Goal: Register for event/course

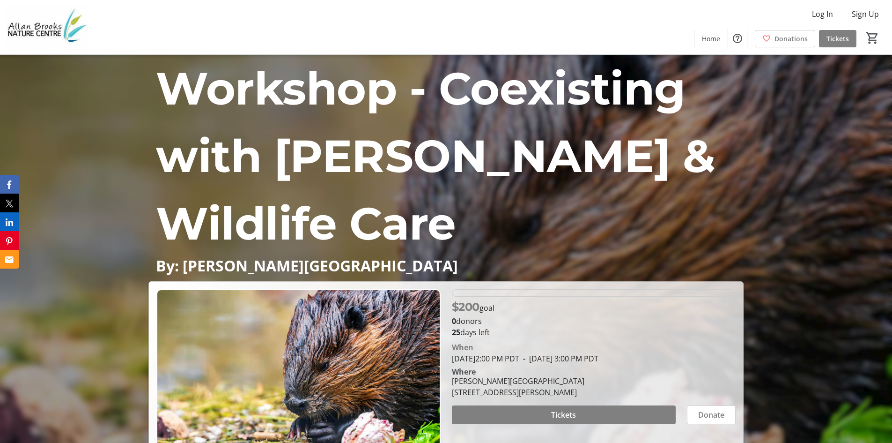
scroll to position [94, 0]
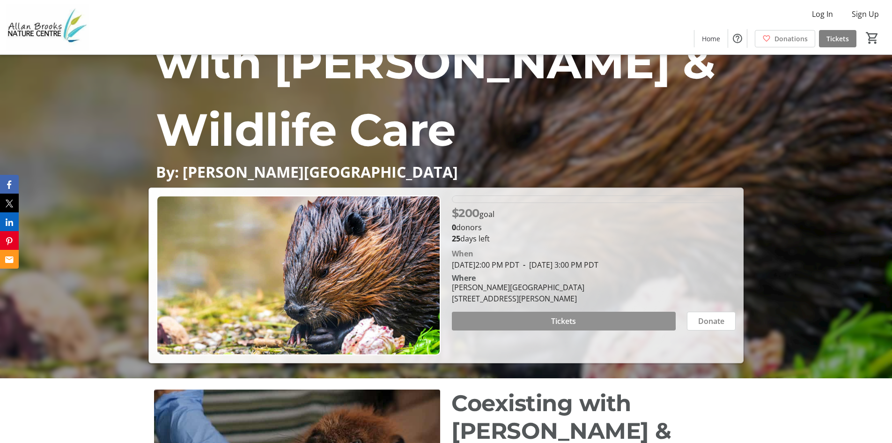
click at [560, 318] on span "Tickets" at bounding box center [563, 320] width 25 height 11
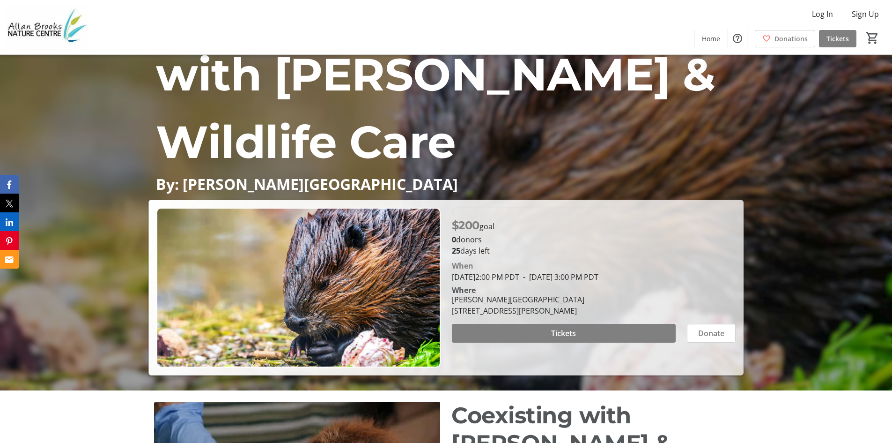
scroll to position [94, 0]
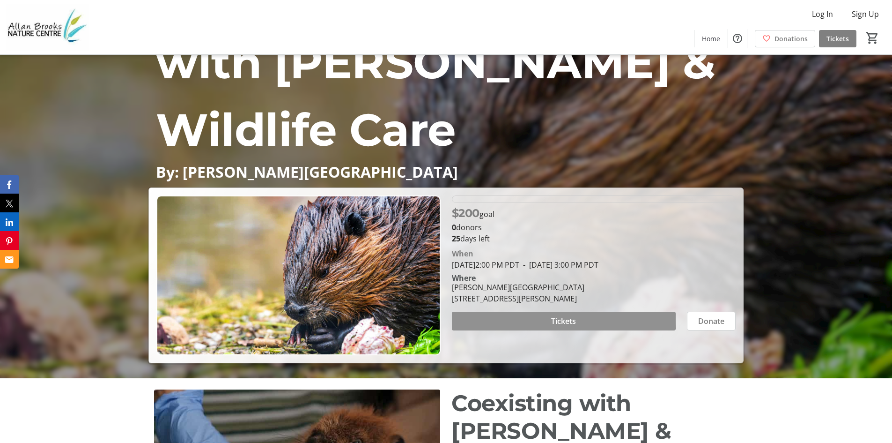
click at [558, 318] on span "Tickets" at bounding box center [563, 320] width 25 height 11
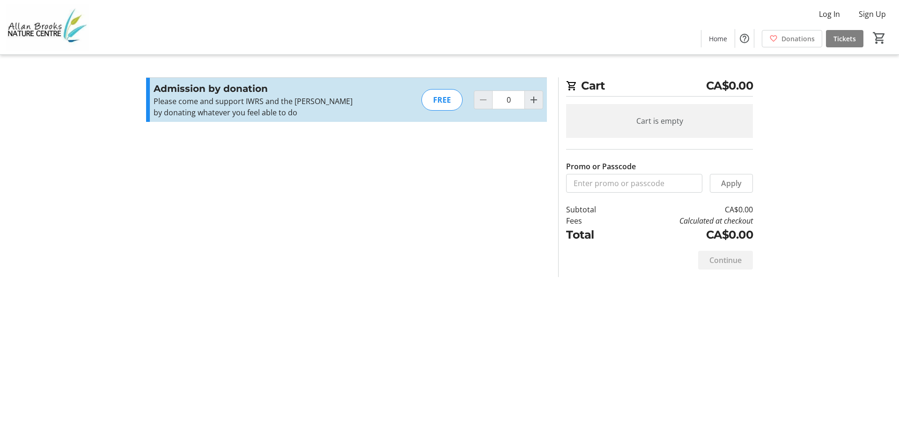
click at [382, 183] on section "Promo or Passcode Apply Admission by donation Please come and support IWRS and …" at bounding box center [346, 177] width 412 height 200
click at [724, 231] on td "CA$0.00" at bounding box center [687, 234] width 133 height 17
click at [528, 99] on mat-icon "Increment by one" at bounding box center [533, 99] width 11 height 11
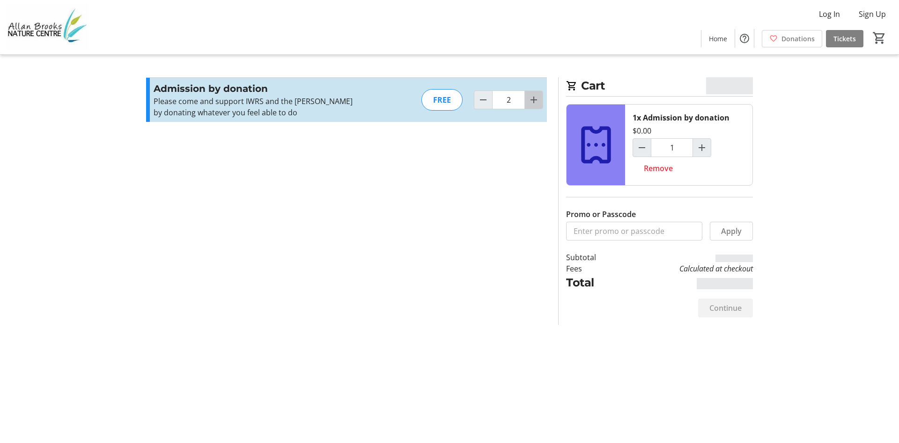
type input "3"
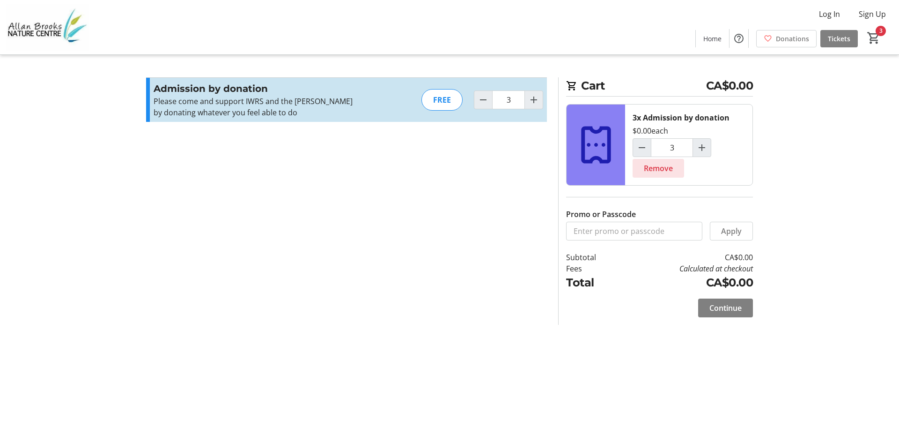
click at [663, 170] on span "Remove" at bounding box center [658, 168] width 29 height 11
type input "0"
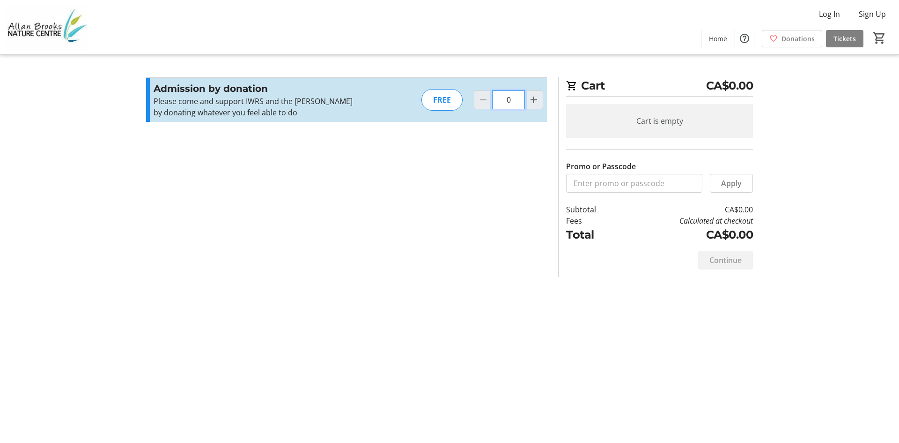
click at [517, 303] on div "Cart CA$0.00 Cart is empty Promo or Passcode Apply Subtotal CA$0.00 Fees Calcul…" at bounding box center [449, 221] width 618 height 443
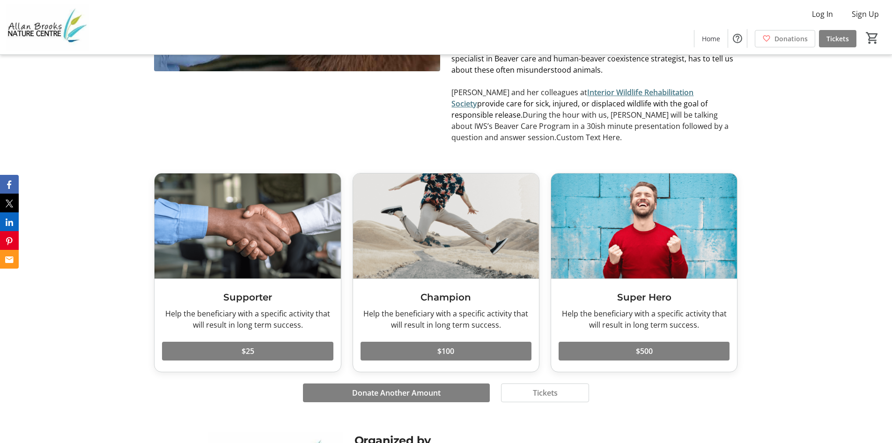
scroll to position [562, 0]
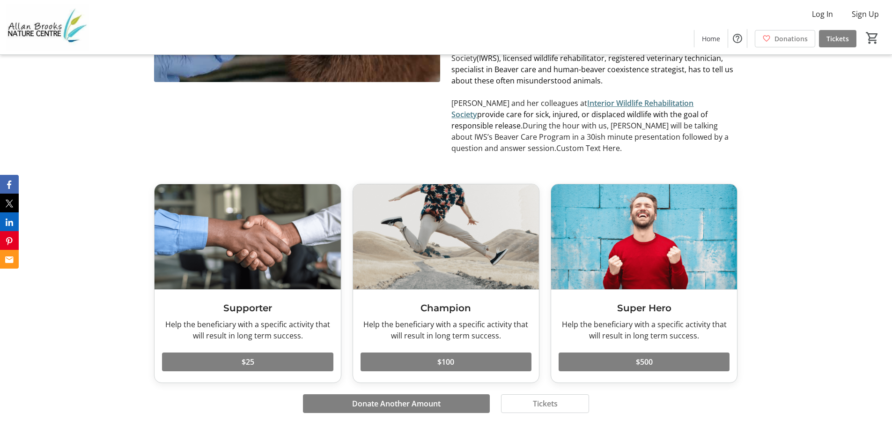
click at [679, 106] on p "Eva and her colleagues at Interior Wildlife Rehabilitation Society provide care…" at bounding box center [594, 125] width 286 height 56
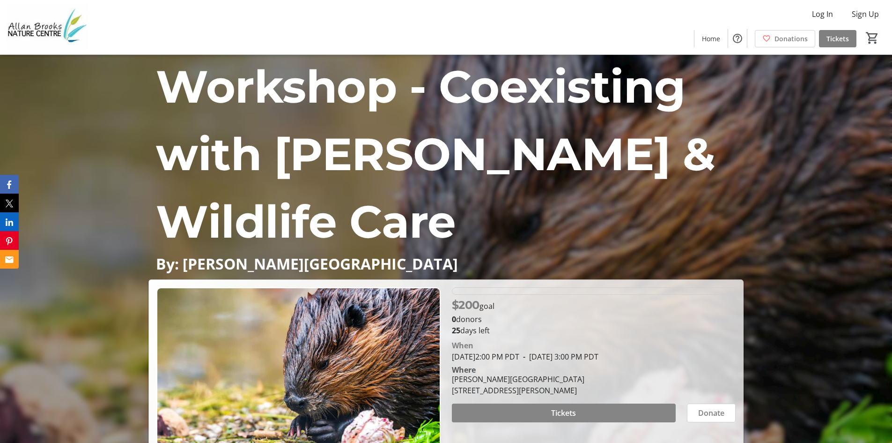
scroll to position [0, 0]
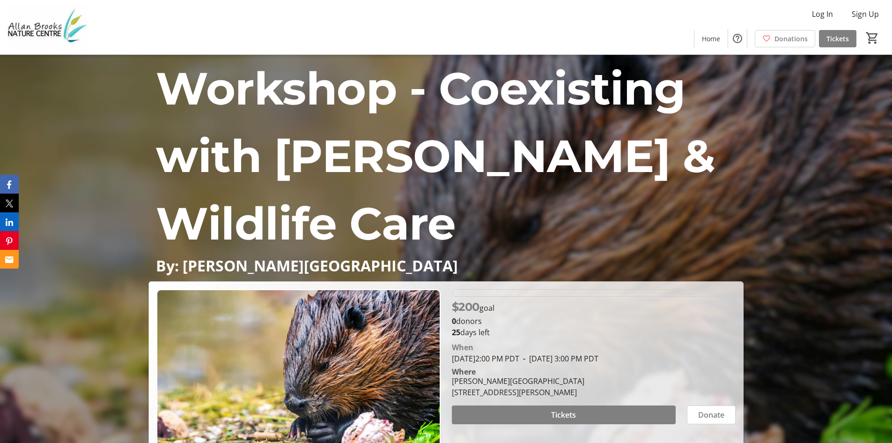
click at [483, 308] on p "$200 goal" at bounding box center [473, 306] width 43 height 17
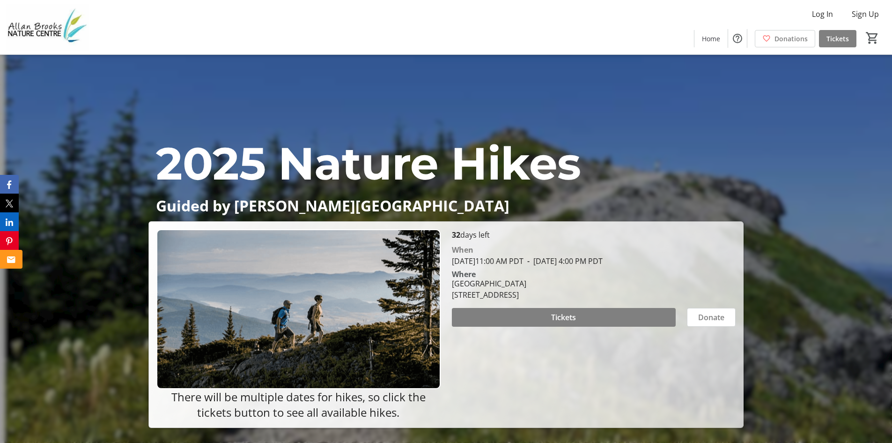
click at [7, 260] on icon "Email" at bounding box center [11, 259] width 8 height 7
click at [181, 25] on div "Log In Sign Up Home Donations Tickets 0" at bounding box center [446, 27] width 892 height 54
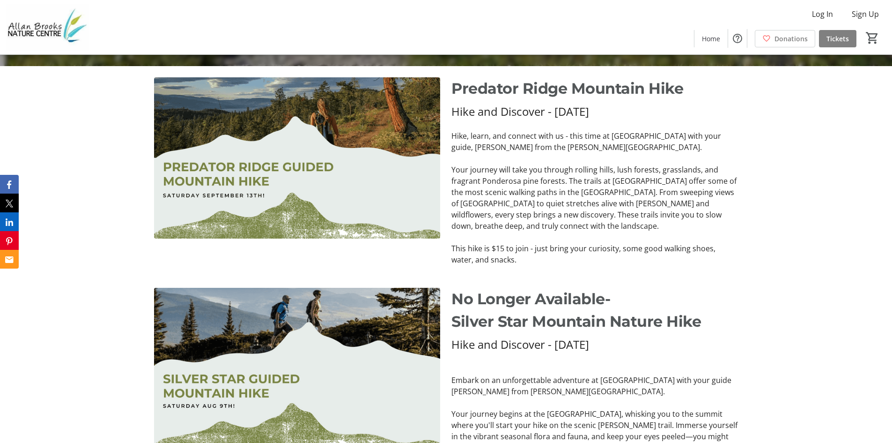
scroll to position [328, 0]
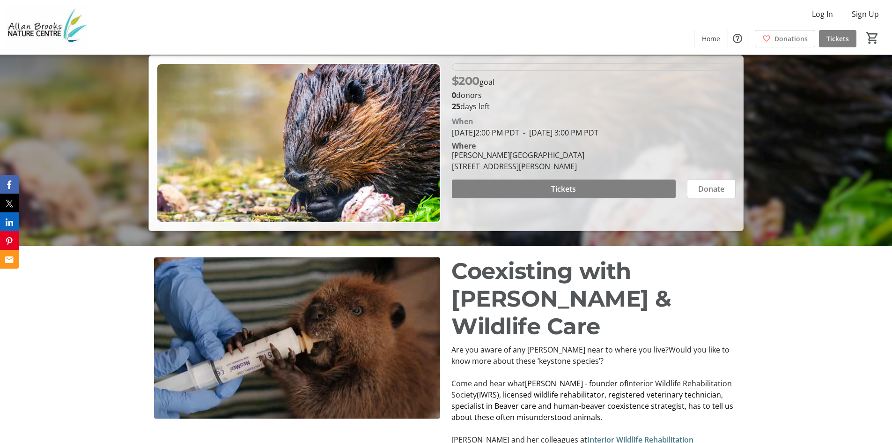
scroll to position [281, 0]
